Goal: Book appointment/travel/reservation

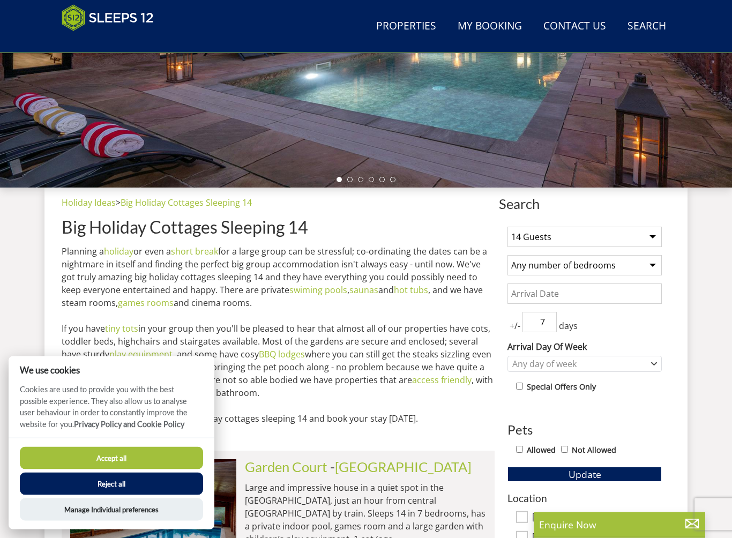
scroll to position [265, 0]
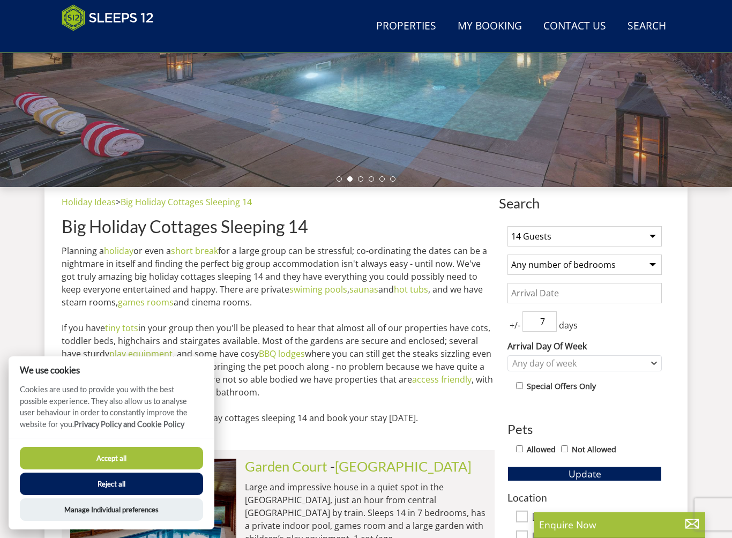
click at [654, 267] on select "Any number of bedrooms 4 Bedrooms 5 Bedrooms 6 Bedrooms 7 Bedrooms 8 Bedrooms 9…" at bounding box center [584, 264] width 154 height 20
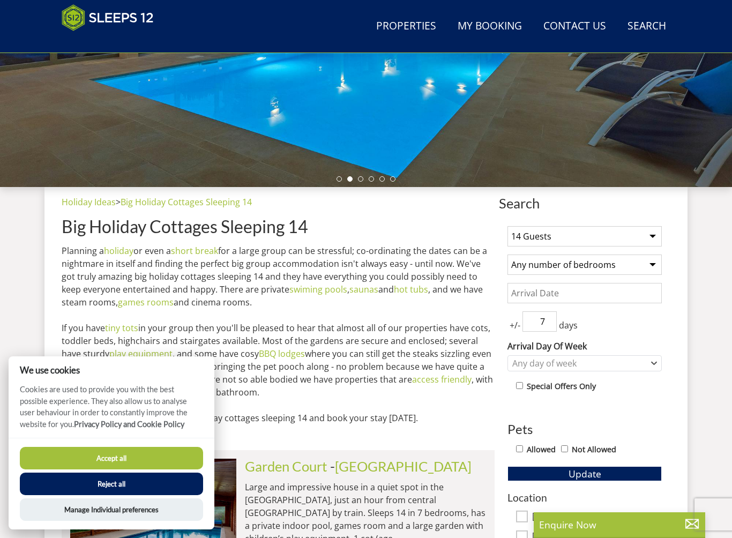
select select "8"
click at [649, 238] on select "1 Guest 2 Guests 3 Guests 4 Guests 5 Guests 6 Guests 7 Guests 8 Guests 9 Guests…" at bounding box center [584, 236] width 154 height 20
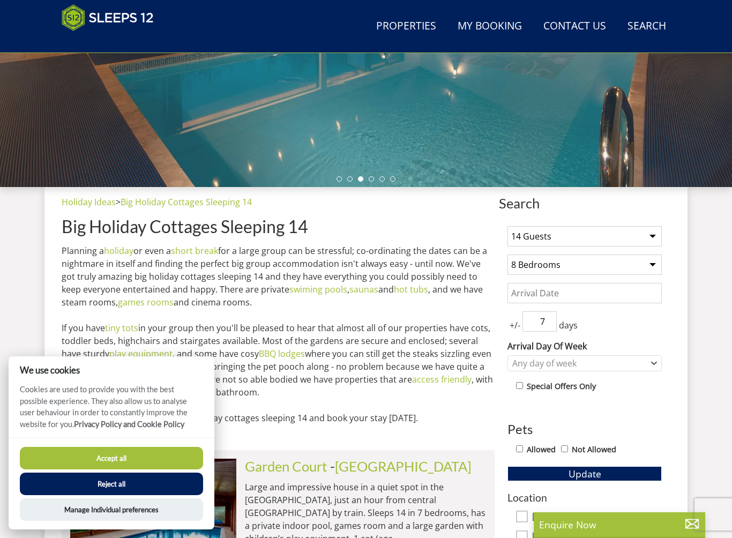
select select "15"
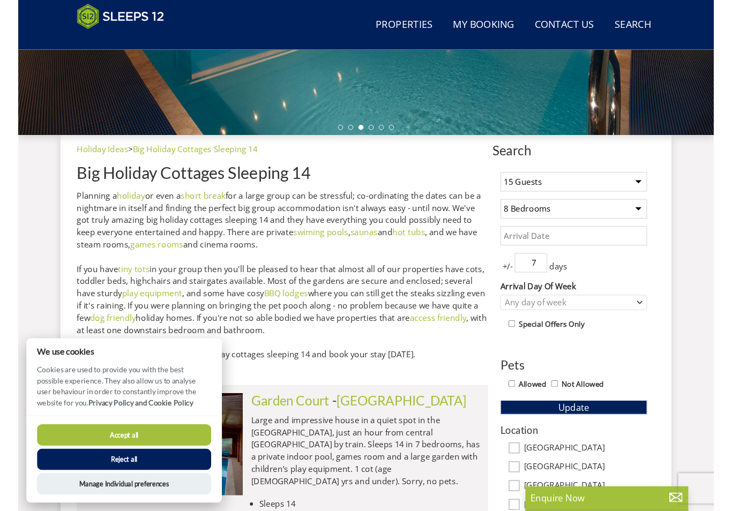
scroll to position [310, 0]
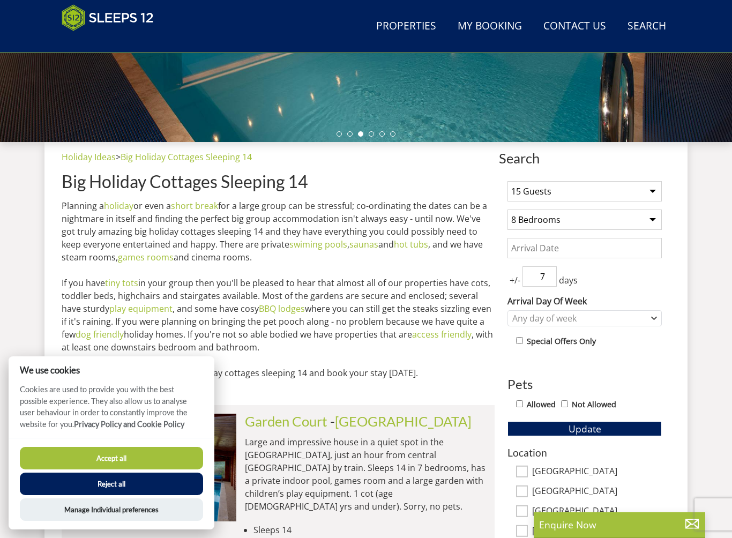
click at [608, 251] on input "Date" at bounding box center [584, 248] width 154 height 20
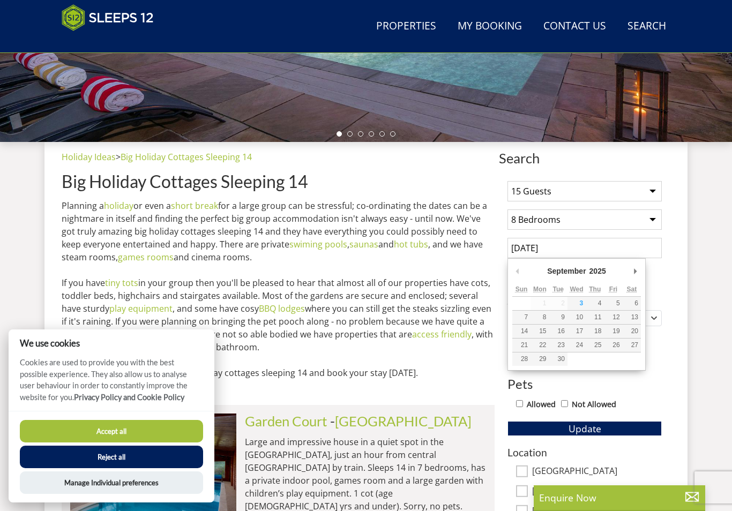
type input "[DATE]"
click at [584, 427] on button "Update" at bounding box center [584, 428] width 154 height 15
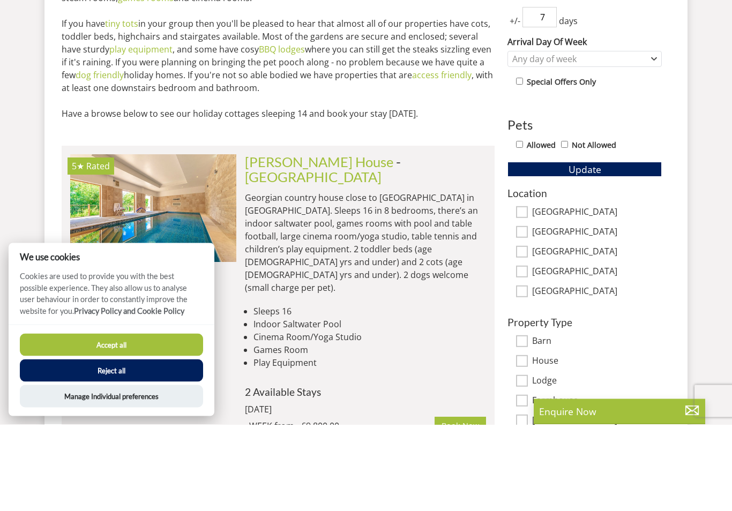
scroll to position [483, 0]
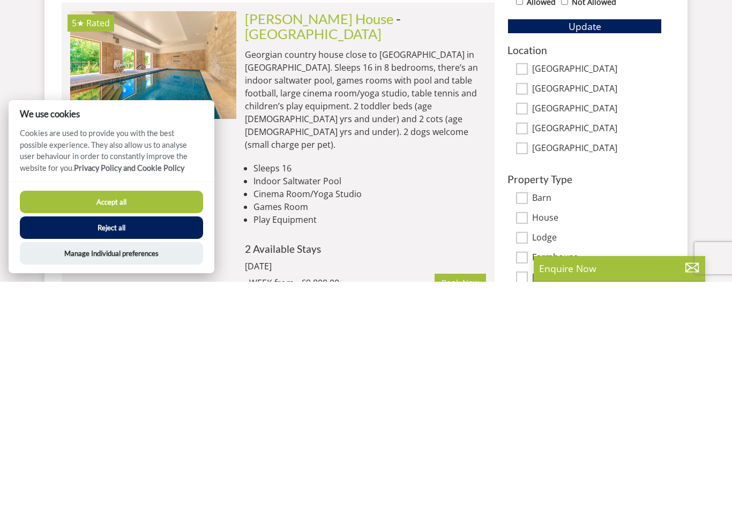
click at [526, 312] on input "[GEOGRAPHIC_DATA]" at bounding box center [522, 318] width 12 height 12
checkbox input "true"
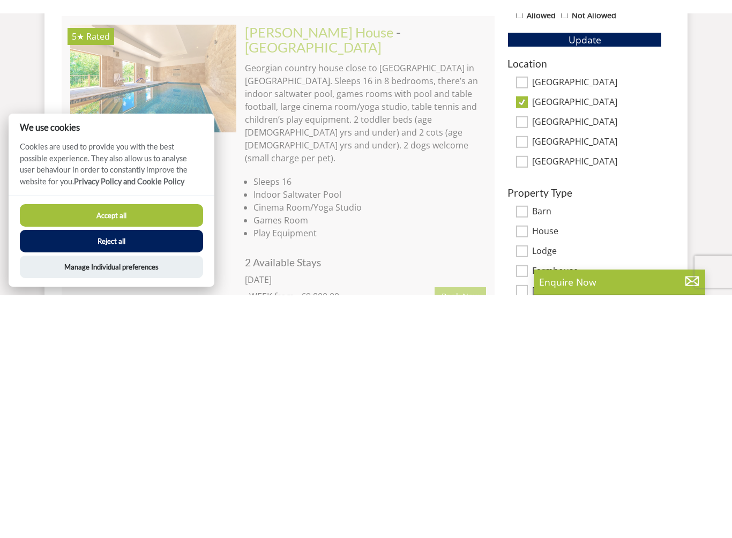
scroll to position [712, 0]
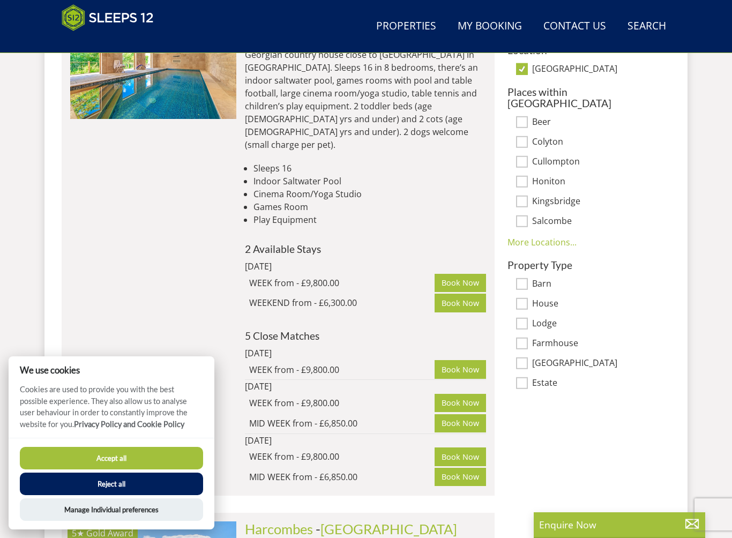
click at [525, 278] on input "Barn" at bounding box center [522, 284] width 12 height 12
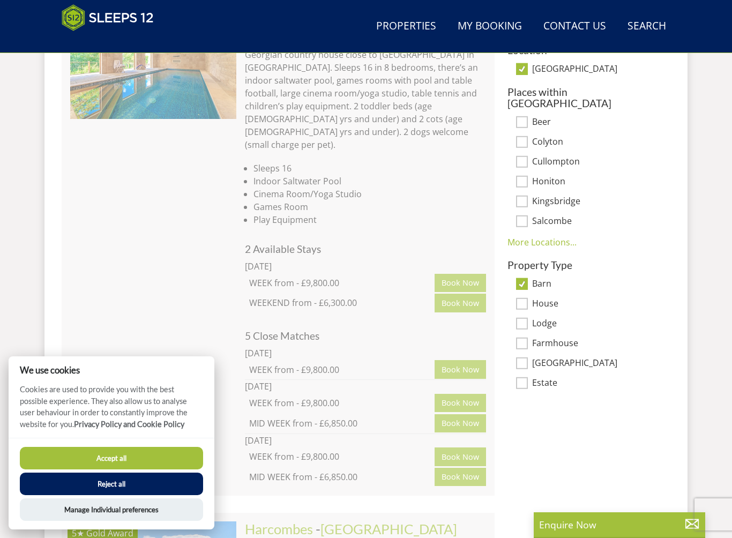
click at [524, 278] on input "Barn" at bounding box center [522, 284] width 12 height 12
checkbox input "false"
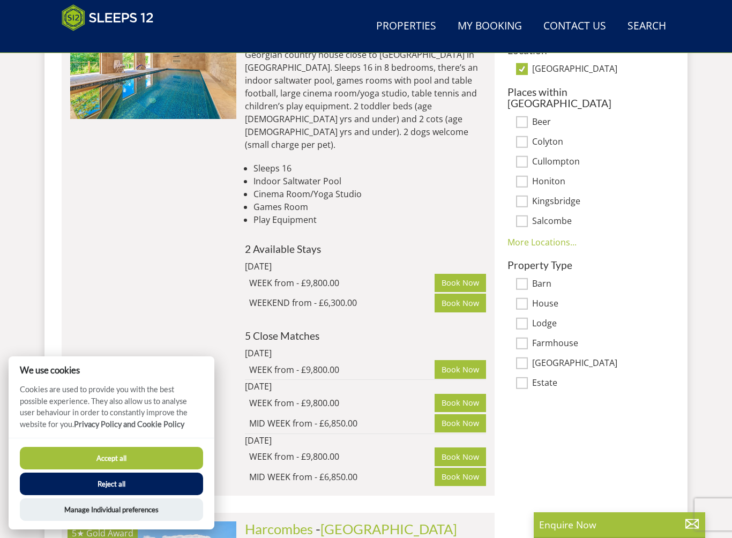
click at [523, 318] on input "Lodge" at bounding box center [522, 324] width 12 height 12
checkbox input "true"
click at [526, 278] on input "Barn" at bounding box center [522, 284] width 12 height 12
checkbox input "true"
click at [526, 298] on input "House" at bounding box center [522, 304] width 12 height 12
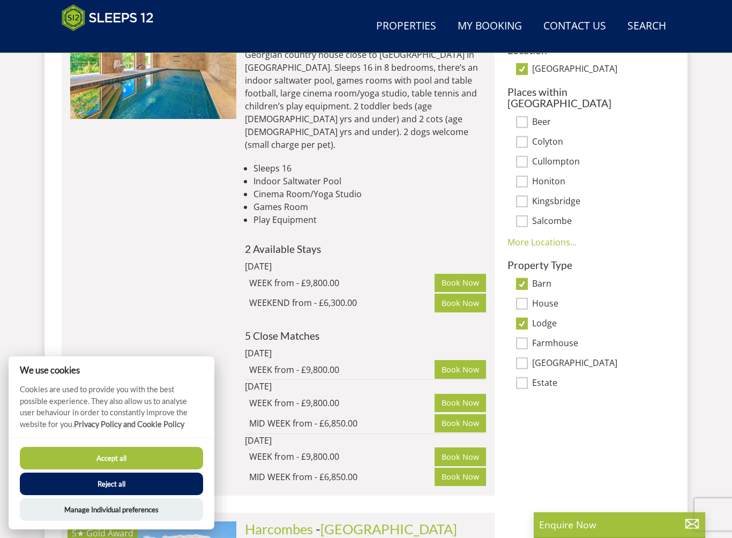
checkbox input "true"
click at [526, 337] on input "Farmhouse" at bounding box center [522, 343] width 12 height 12
checkbox input "true"
click at [526, 357] on input "[GEOGRAPHIC_DATA]" at bounding box center [522, 363] width 12 height 12
checkbox input "true"
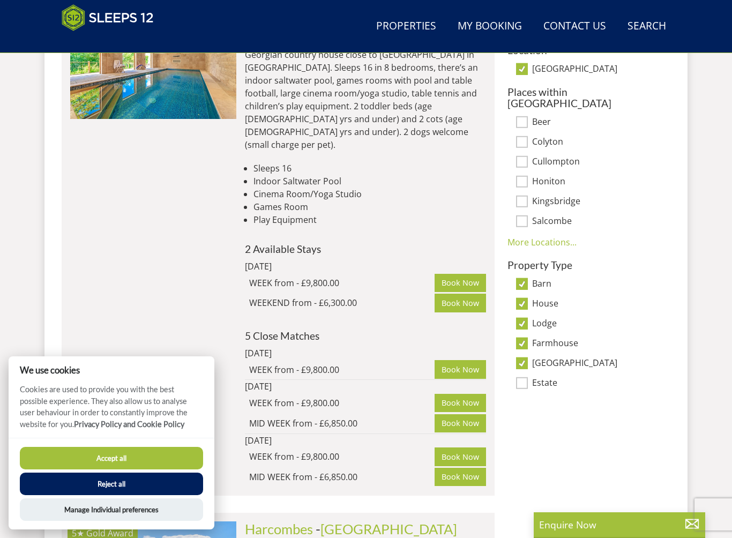
click at [527, 377] on input "Estate" at bounding box center [522, 383] width 12 height 12
checkbox input "true"
click at [590, 477] on p "Enquire Now" at bounding box center [619, 524] width 161 height 14
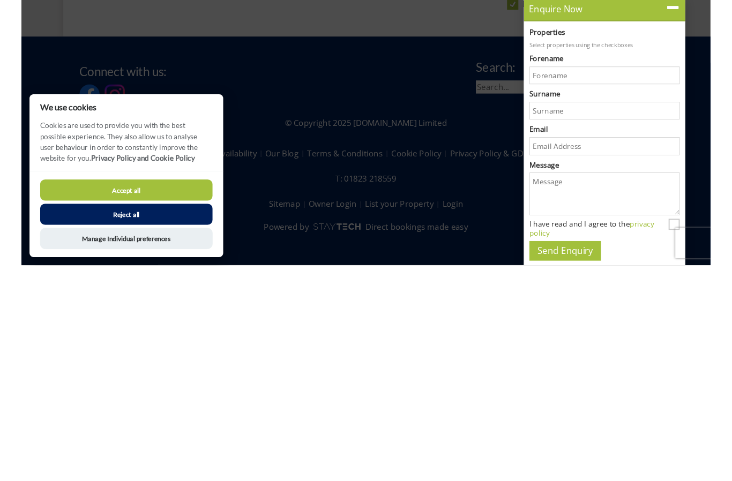
scroll to position [848, 0]
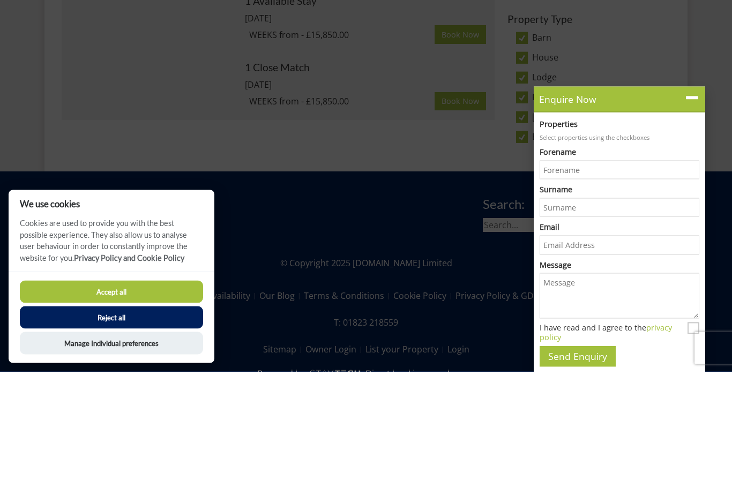
type input "[PERSON_NAME]"
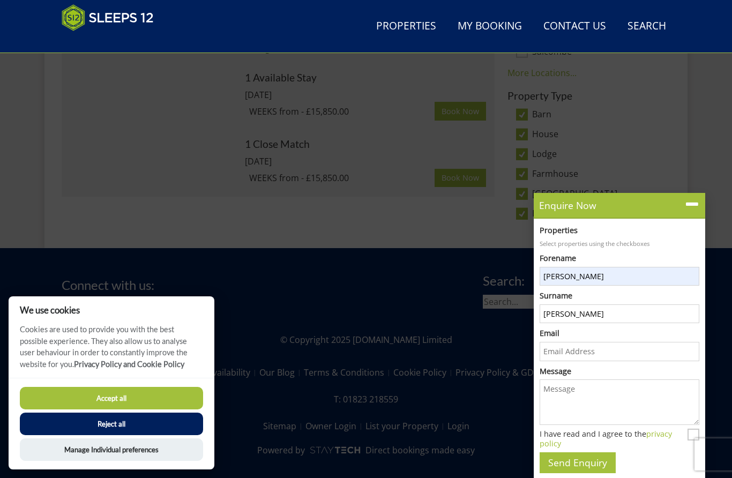
type input "[EMAIL_ADDRESS][DOMAIN_NAME]"
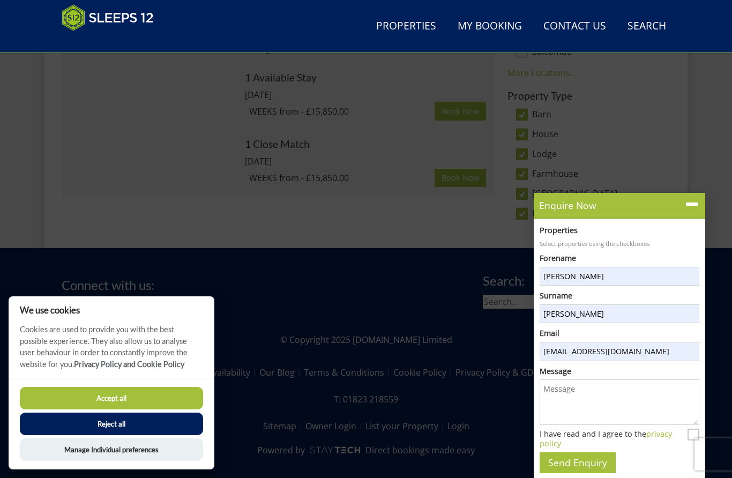
click at [582, 404] on textarea "Message" at bounding box center [619, 402] width 160 height 46
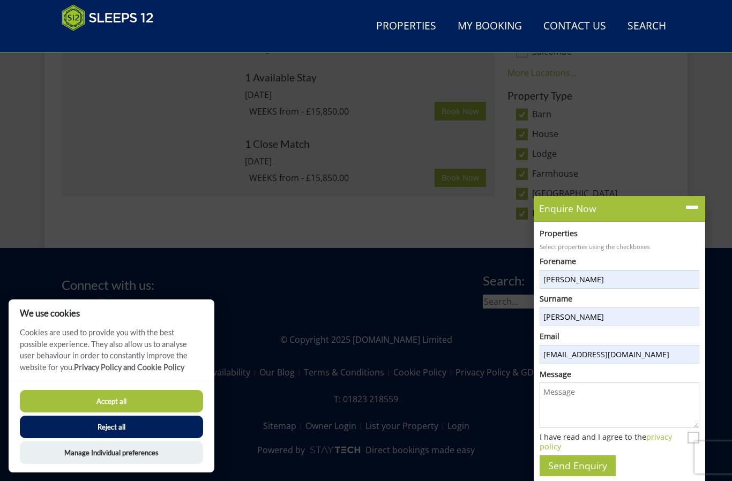
scroll to position [878, 0]
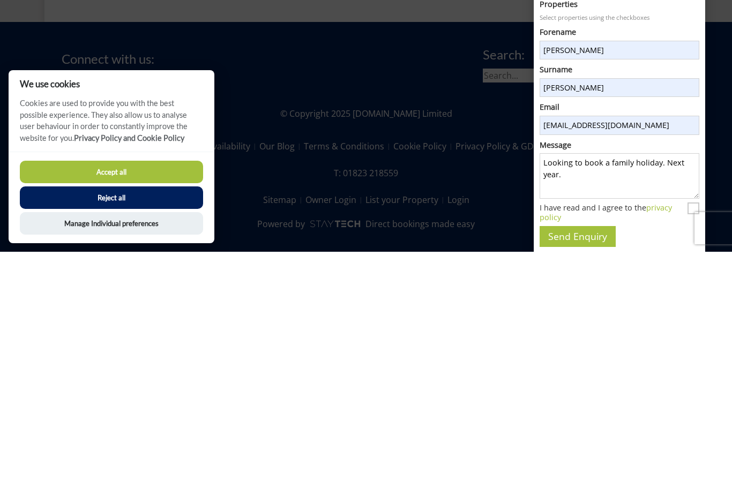
type textarea "Looking to book a family holiday. Next year."
click at [691, 432] on input "I have read and I agree to the privacy policy" at bounding box center [693, 438] width 12 height 12
checkbox input "true"
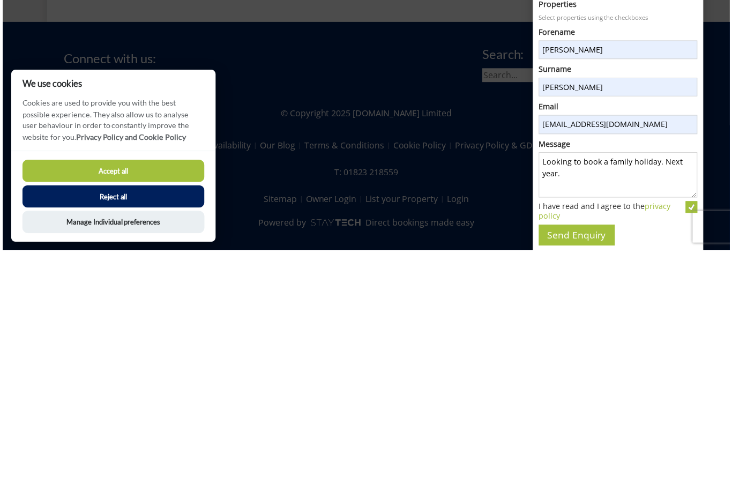
scroll to position [881, 0]
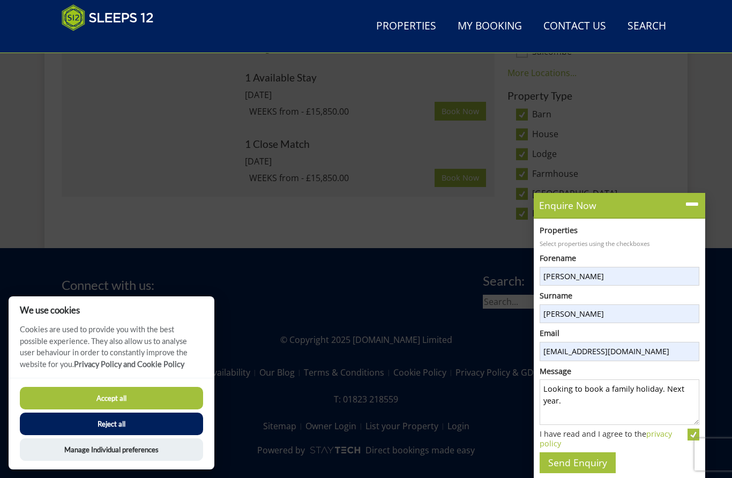
click at [167, 395] on button "Accept all" at bounding box center [111, 398] width 183 height 22
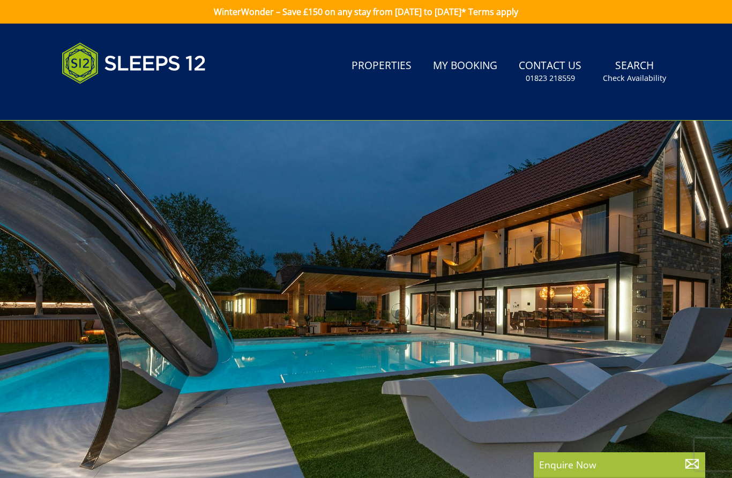
click at [601, 471] on p "Enquire Now" at bounding box center [619, 464] width 161 height 14
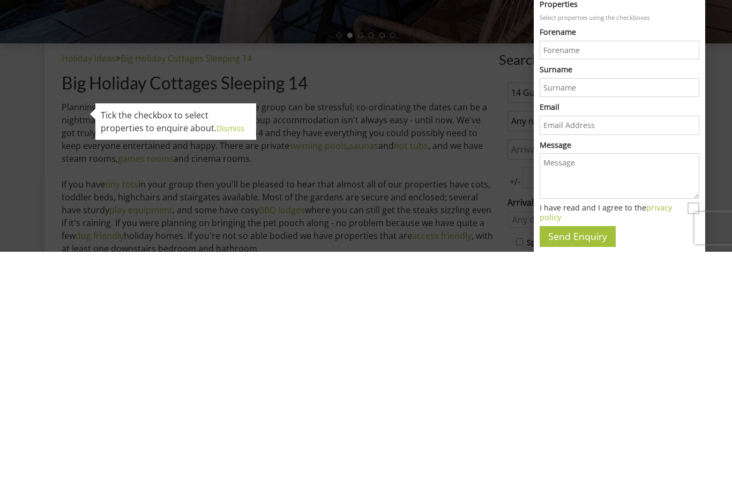
click at [115, 330] on p "Planning a holiday or even a short break for a large group can be stressful; co…" at bounding box center [278, 420] width 433 height 180
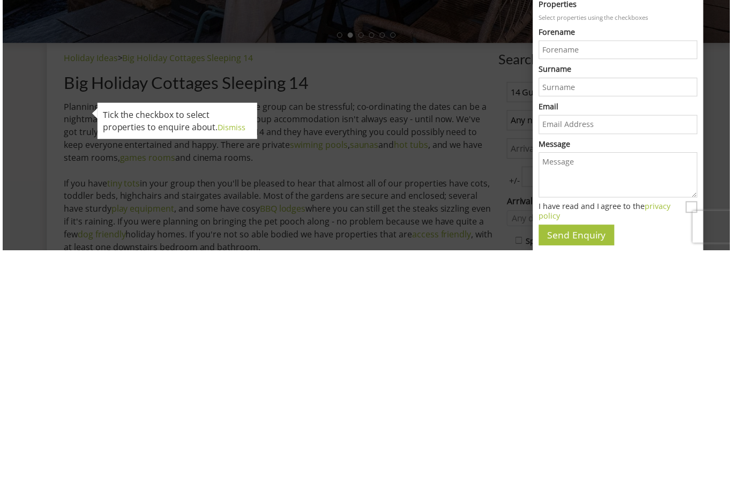
scroll to position [409, 0]
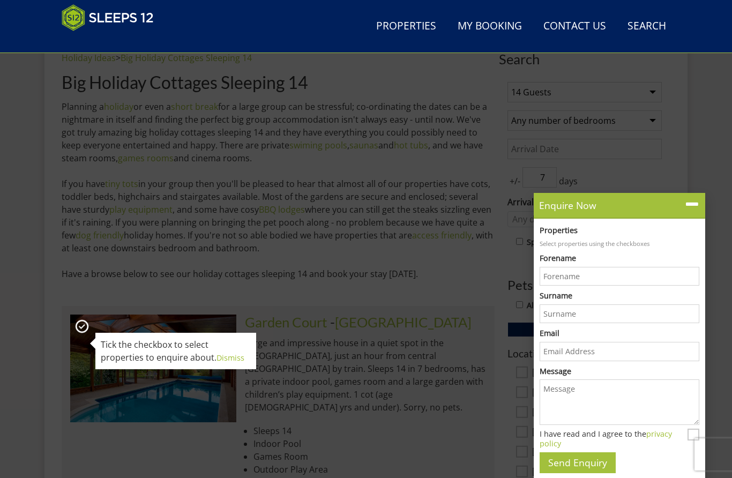
click at [90, 326] on img at bounding box center [153, 367] width 166 height 107
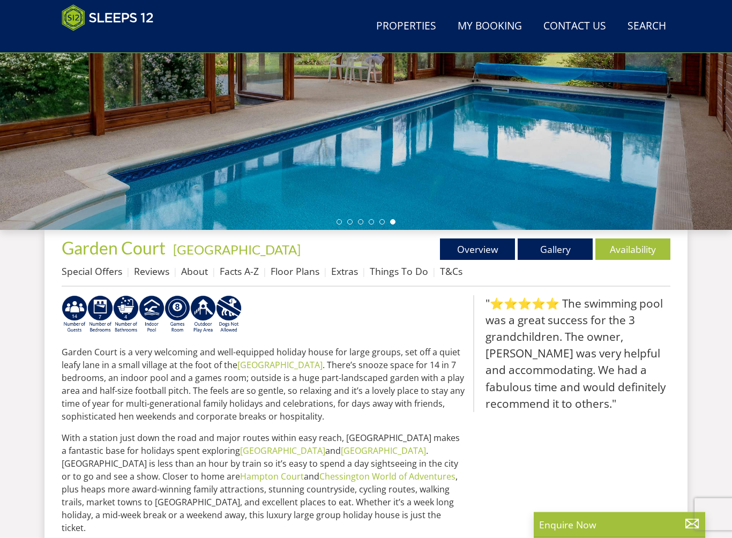
scroll to position [222, 0]
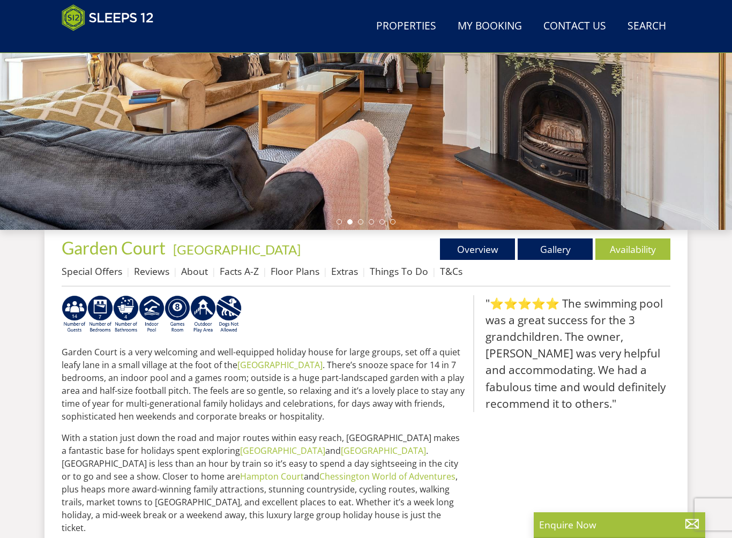
click at [635, 477] on p "Enquire Now" at bounding box center [619, 524] width 161 height 14
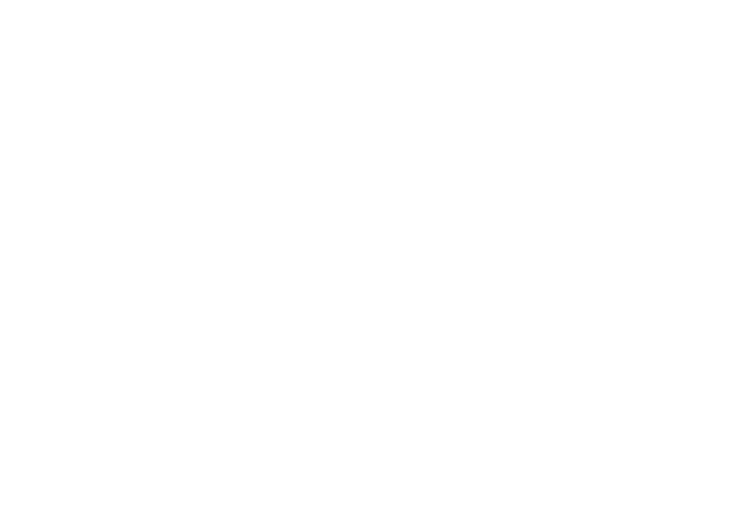
scroll to position [133, 0]
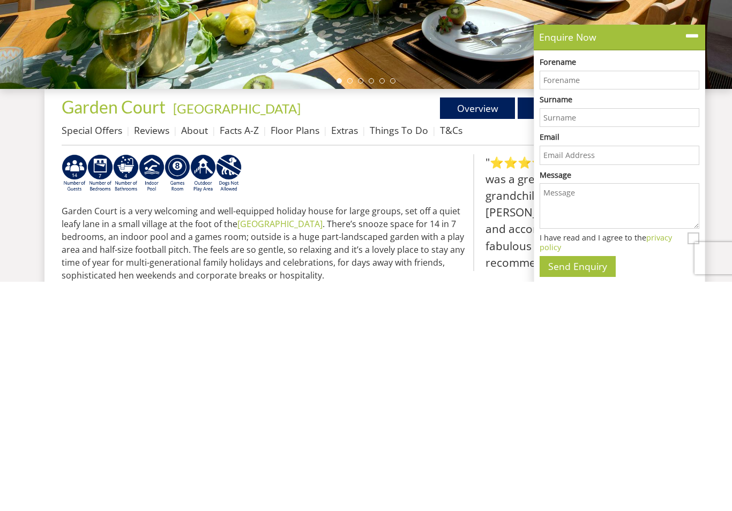
click at [304, 353] on link "Floor Plans" at bounding box center [294, 359] width 49 height 13
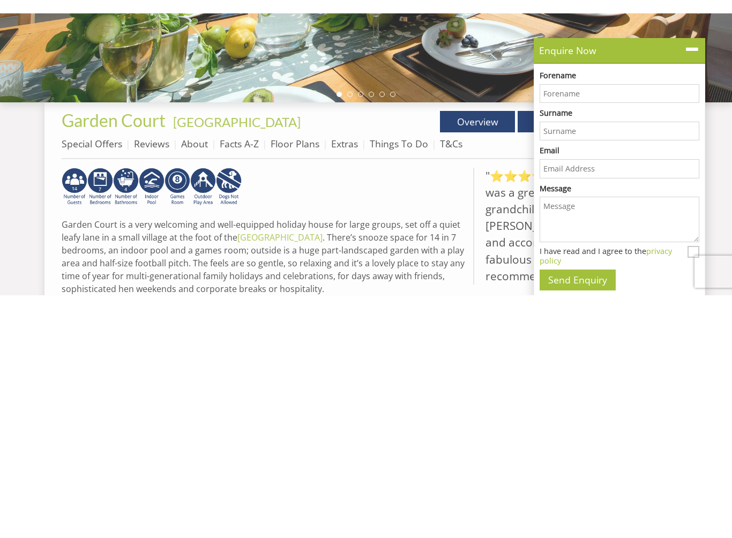
scroll to position [363, 0]
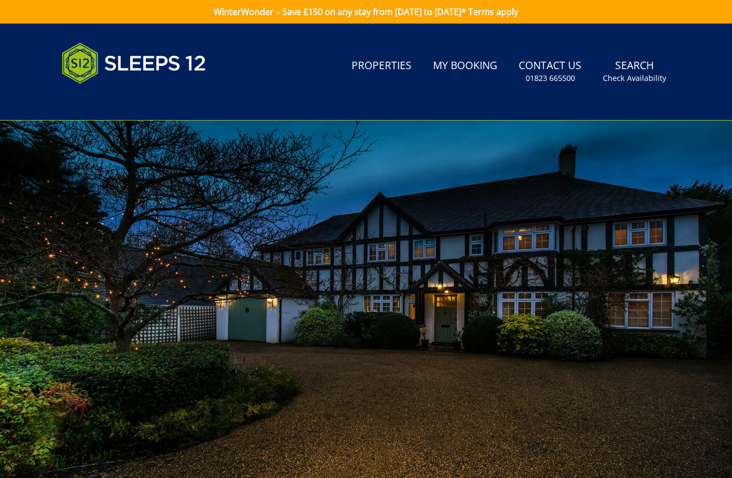
click at [458, 70] on link "My Booking" at bounding box center [464, 66] width 73 height 24
